Goal: Find specific page/section: Find specific page/section

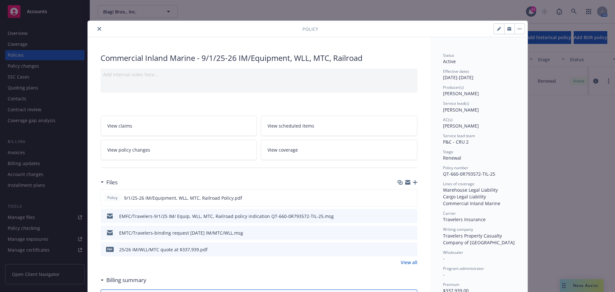
click at [99, 27] on button "close" at bounding box center [99, 29] width 8 height 8
